Goal: Browse casually

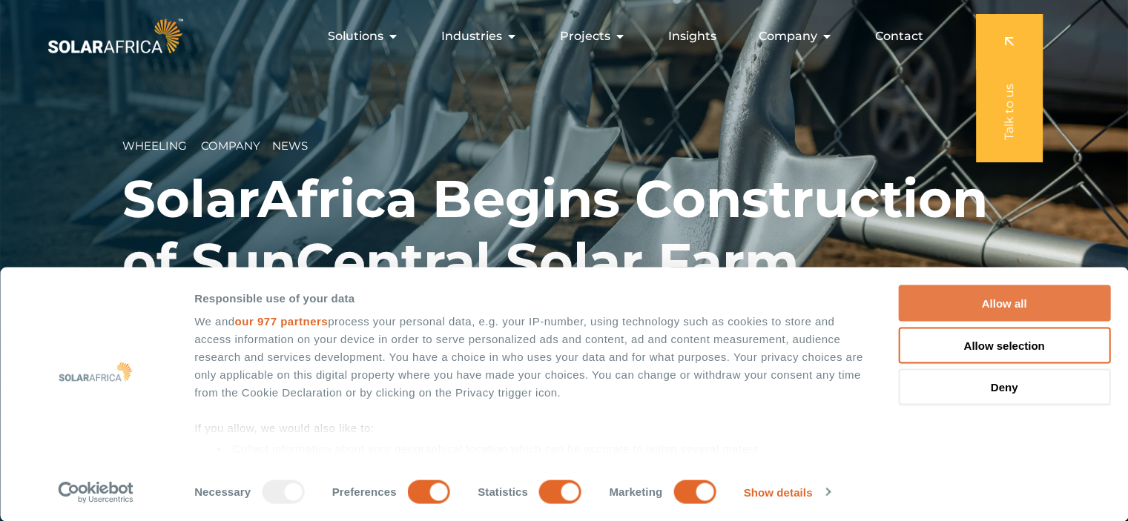
click at [985, 299] on button "Allow all" at bounding box center [1004, 303] width 212 height 36
